Goal: Information Seeking & Learning: Learn about a topic

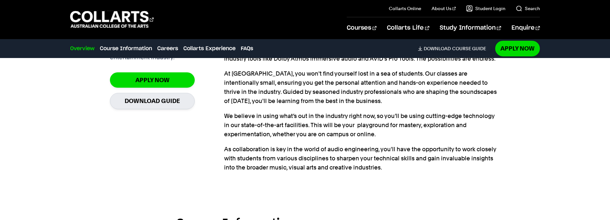
scroll to position [522, 0]
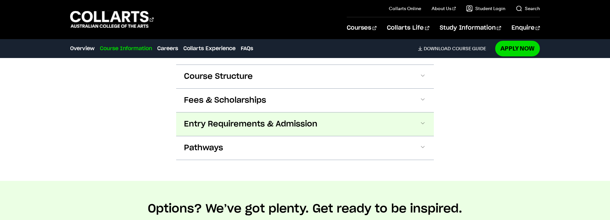
click at [211, 123] on span "Entry Requirements & Admission" at bounding box center [250, 124] width 133 height 10
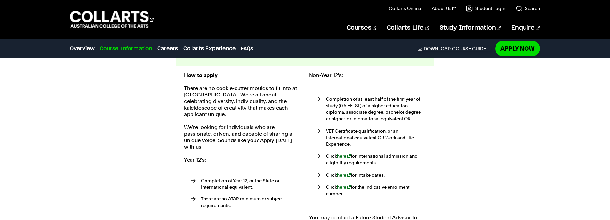
scroll to position [771, 0]
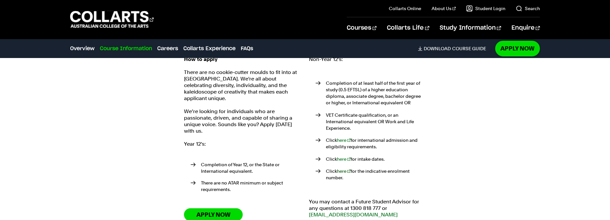
click at [341, 169] on link "here" at bounding box center [344, 171] width 14 height 5
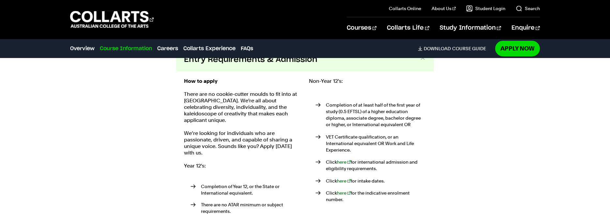
scroll to position [739, 0]
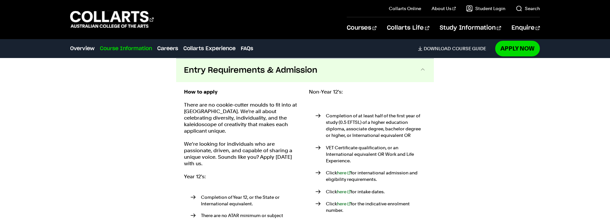
click at [180, 184] on div "How to apply There are no cookie-cutter moulds to fit into at Collarts. We're a…" at bounding box center [305, 173] width 258 height 182
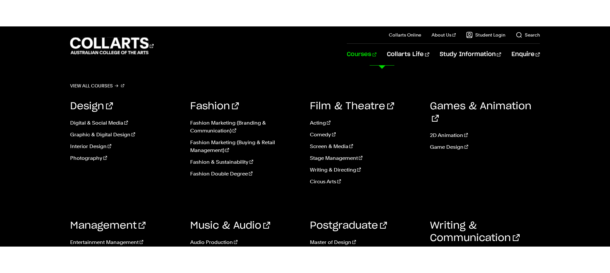
scroll to position [1210, 0]
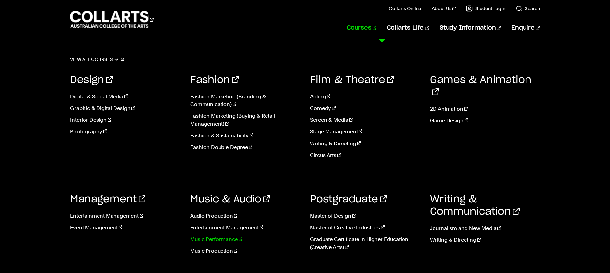
click at [219, 220] on link "Music Performance" at bounding box center [245, 239] width 110 height 8
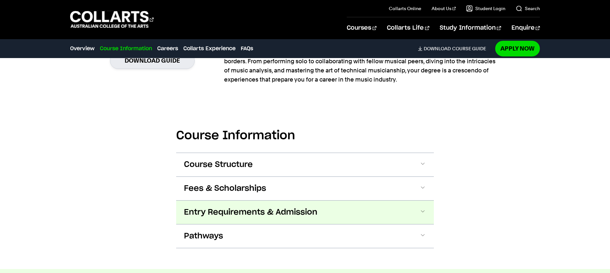
click at [240, 212] on span "Entry Requirements & Admission" at bounding box center [250, 212] width 133 height 10
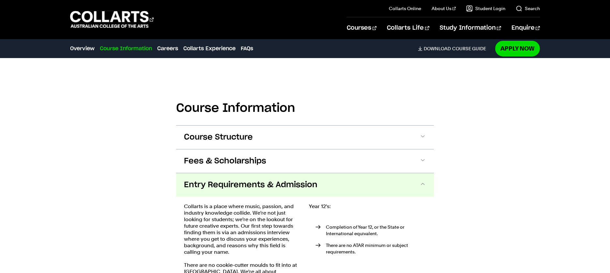
scroll to position [566, 0]
